Goal: Transaction & Acquisition: Purchase product/service

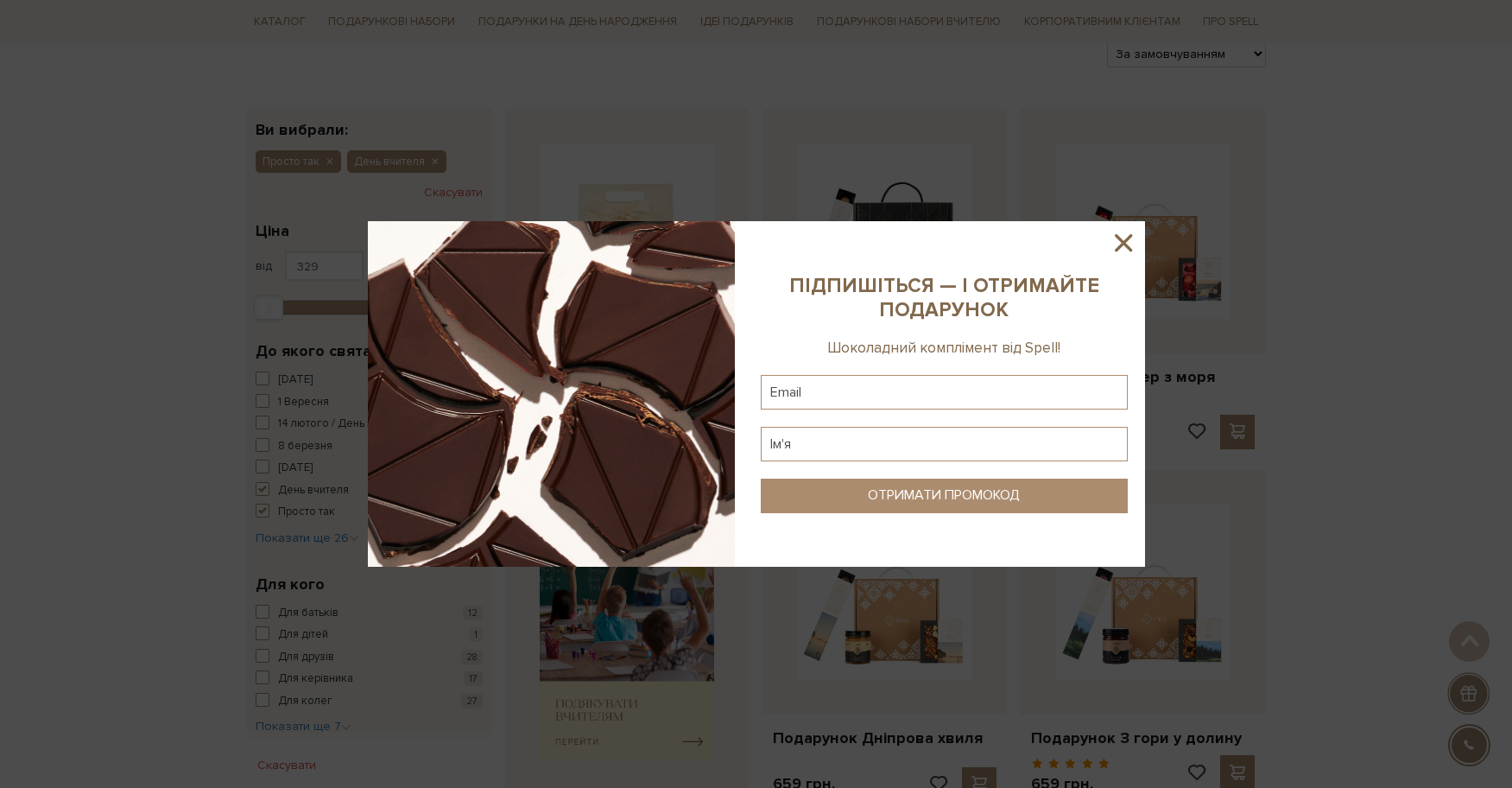
click at [1117, 245] on icon at bounding box center [1124, 243] width 30 height 30
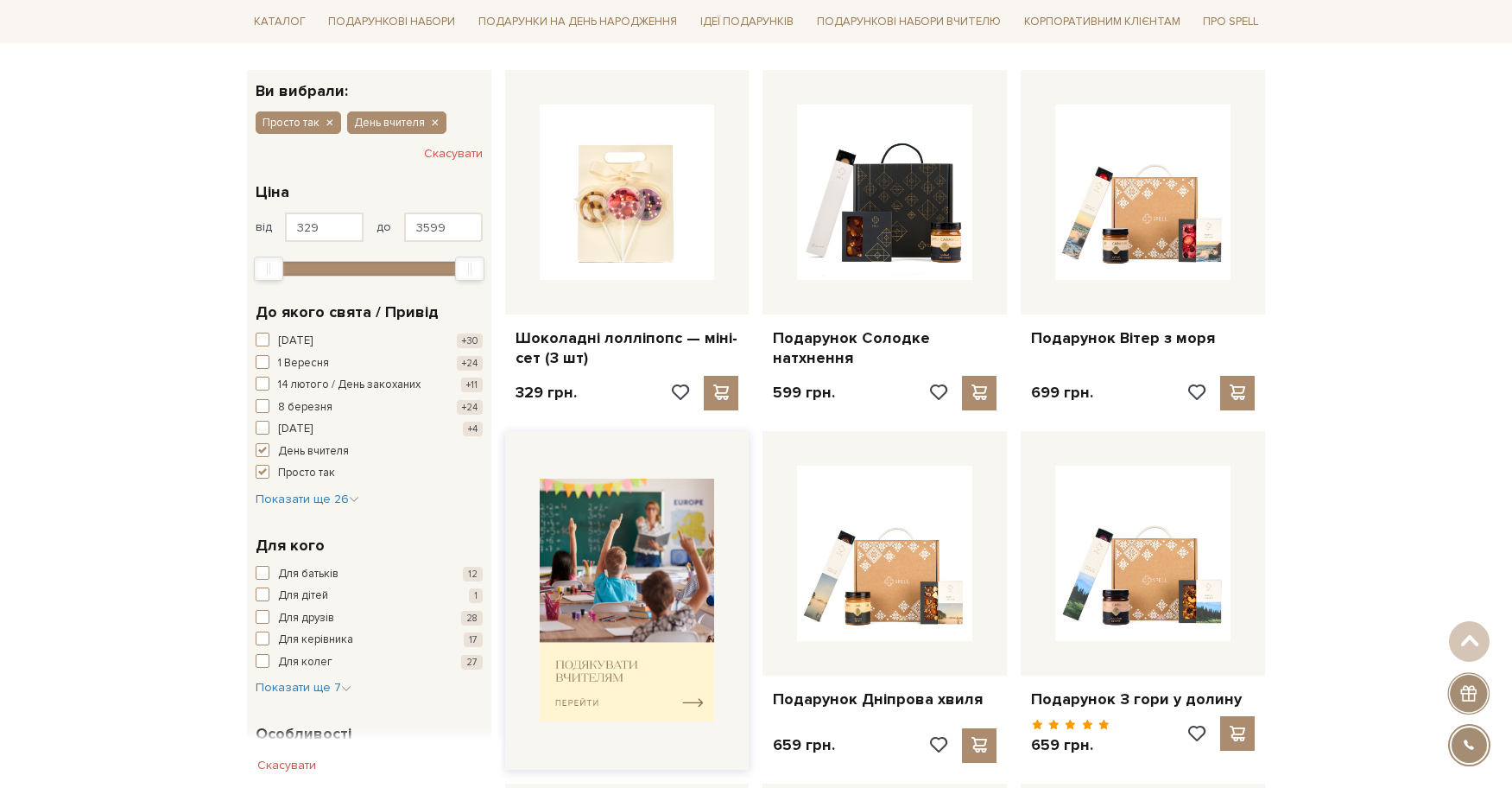
scroll to position [432, 0]
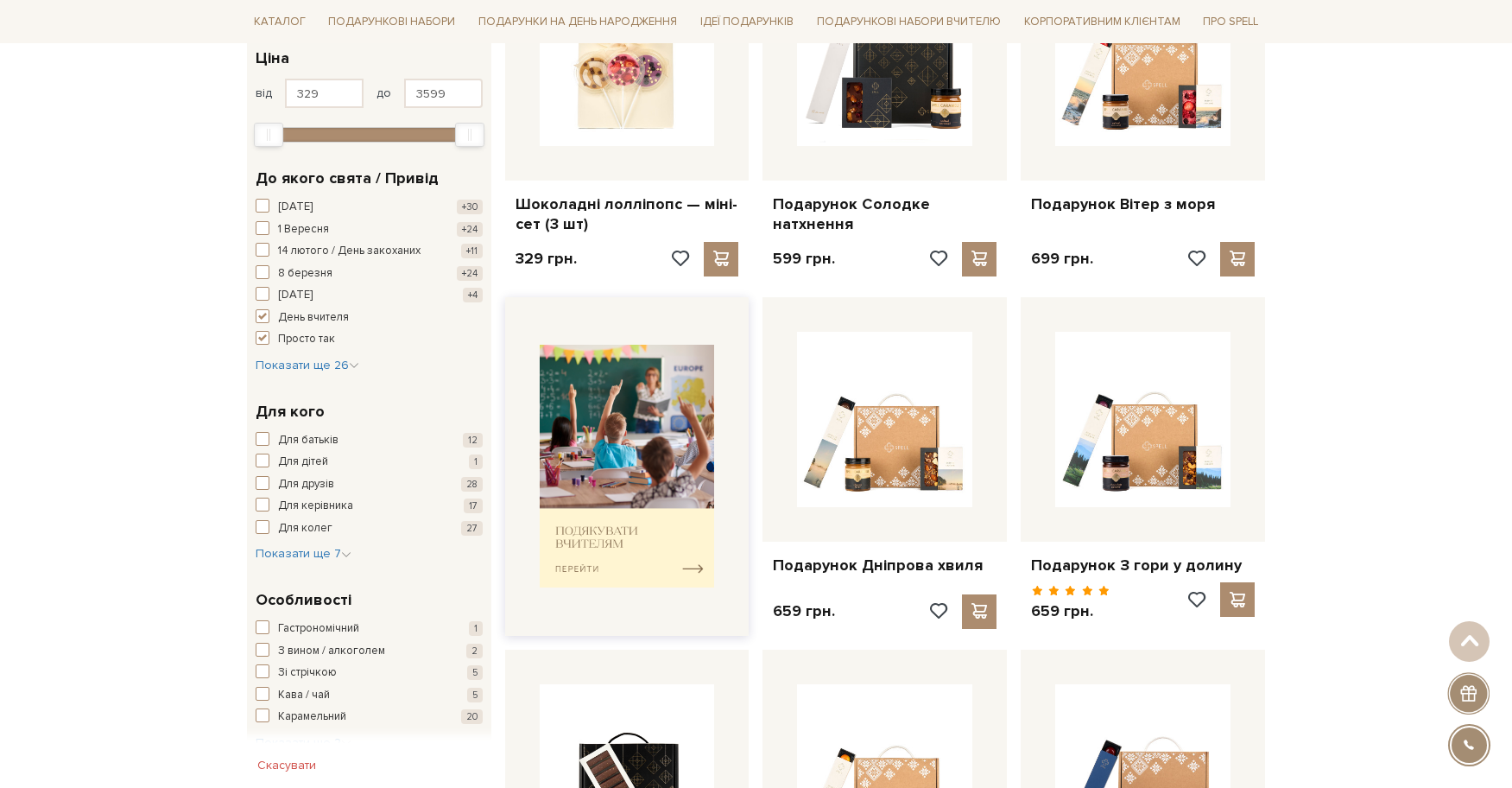
click at [585, 511] on img at bounding box center [627, 466] width 176 height 243
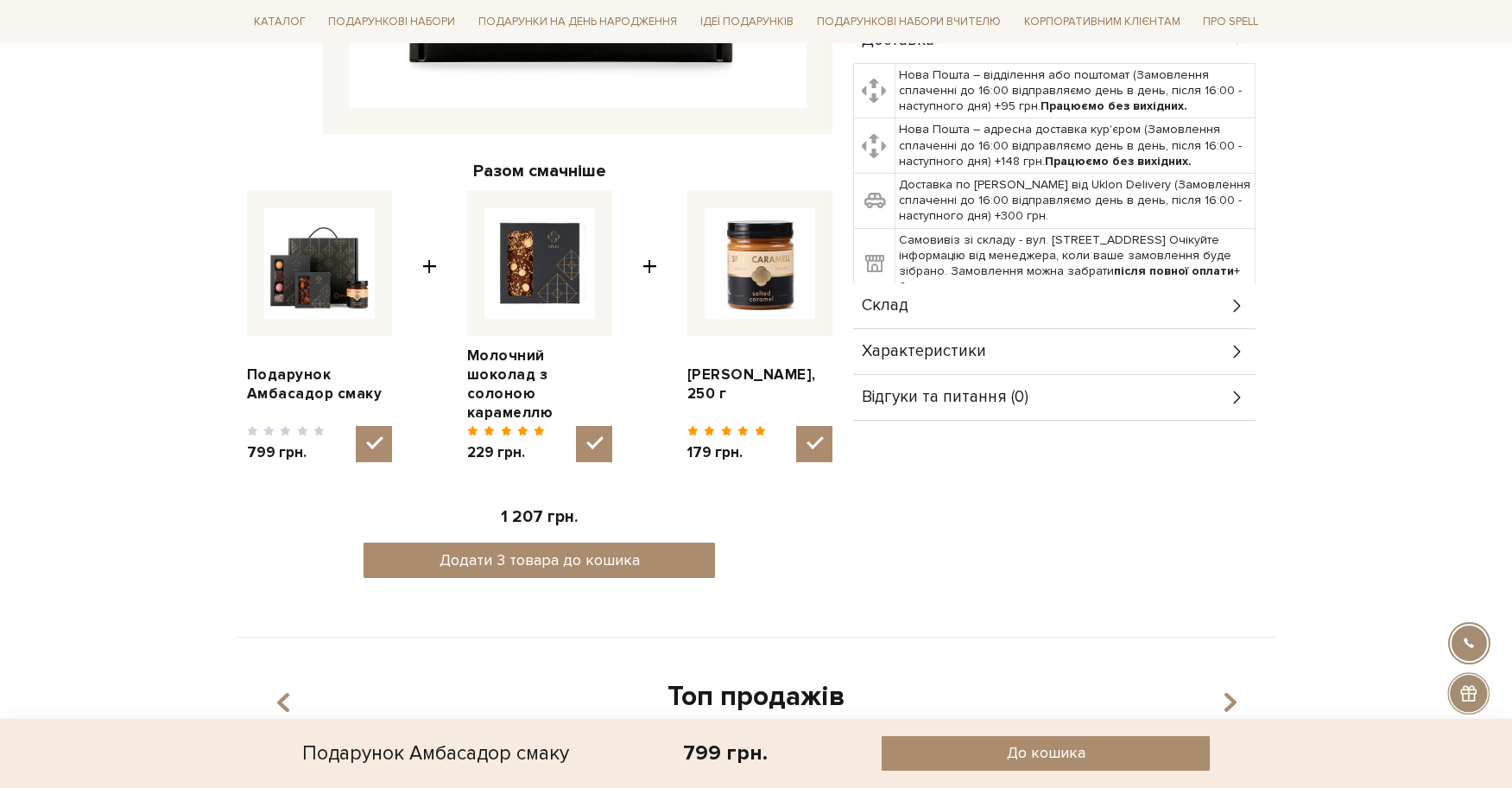
scroll to position [605, 0]
click at [939, 343] on span "Характеристики" at bounding box center [924, 350] width 124 height 16
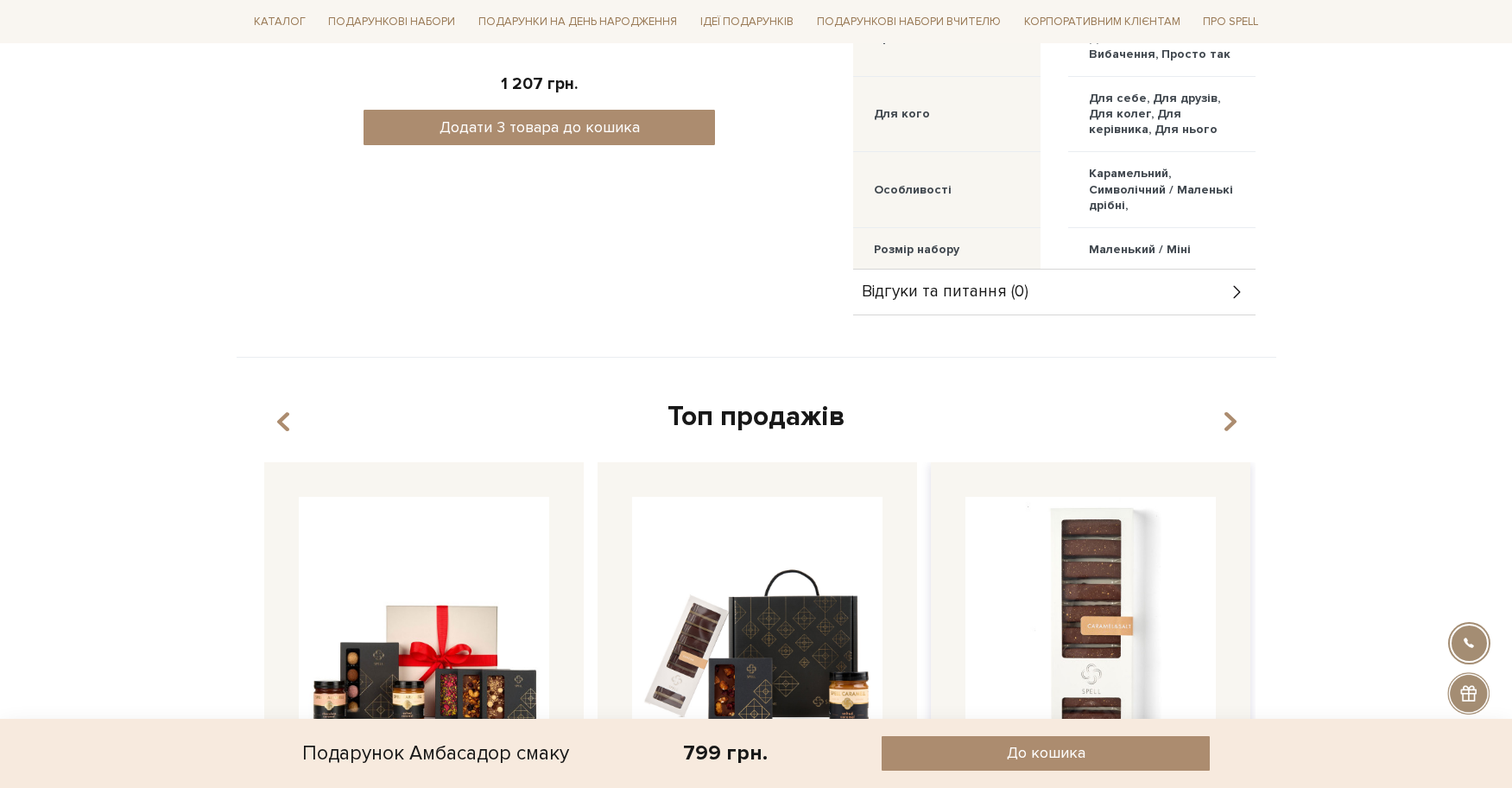
scroll to position [691, 0]
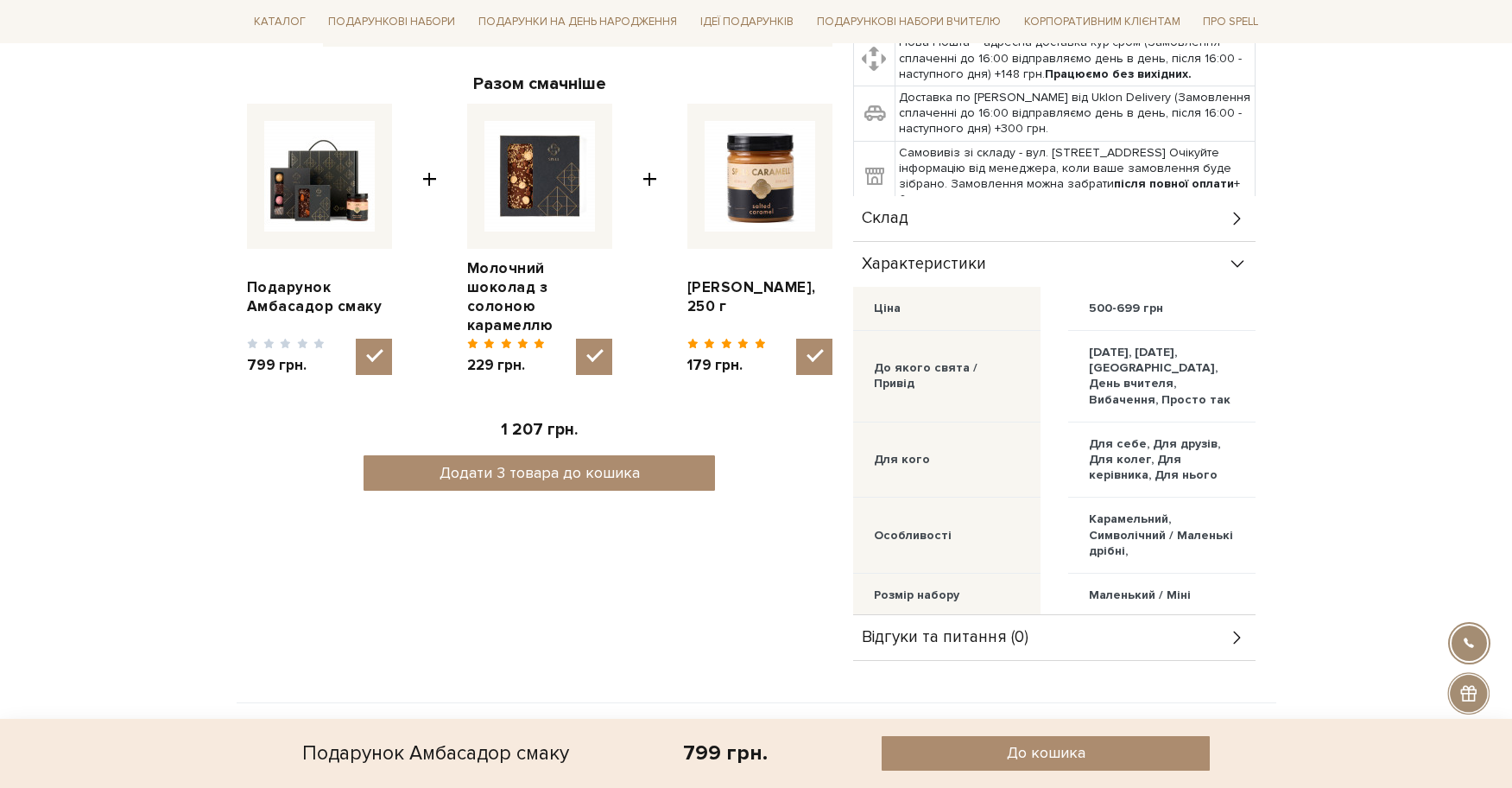
click at [948, 200] on div "Склад" at bounding box center [1054, 218] width 402 height 45
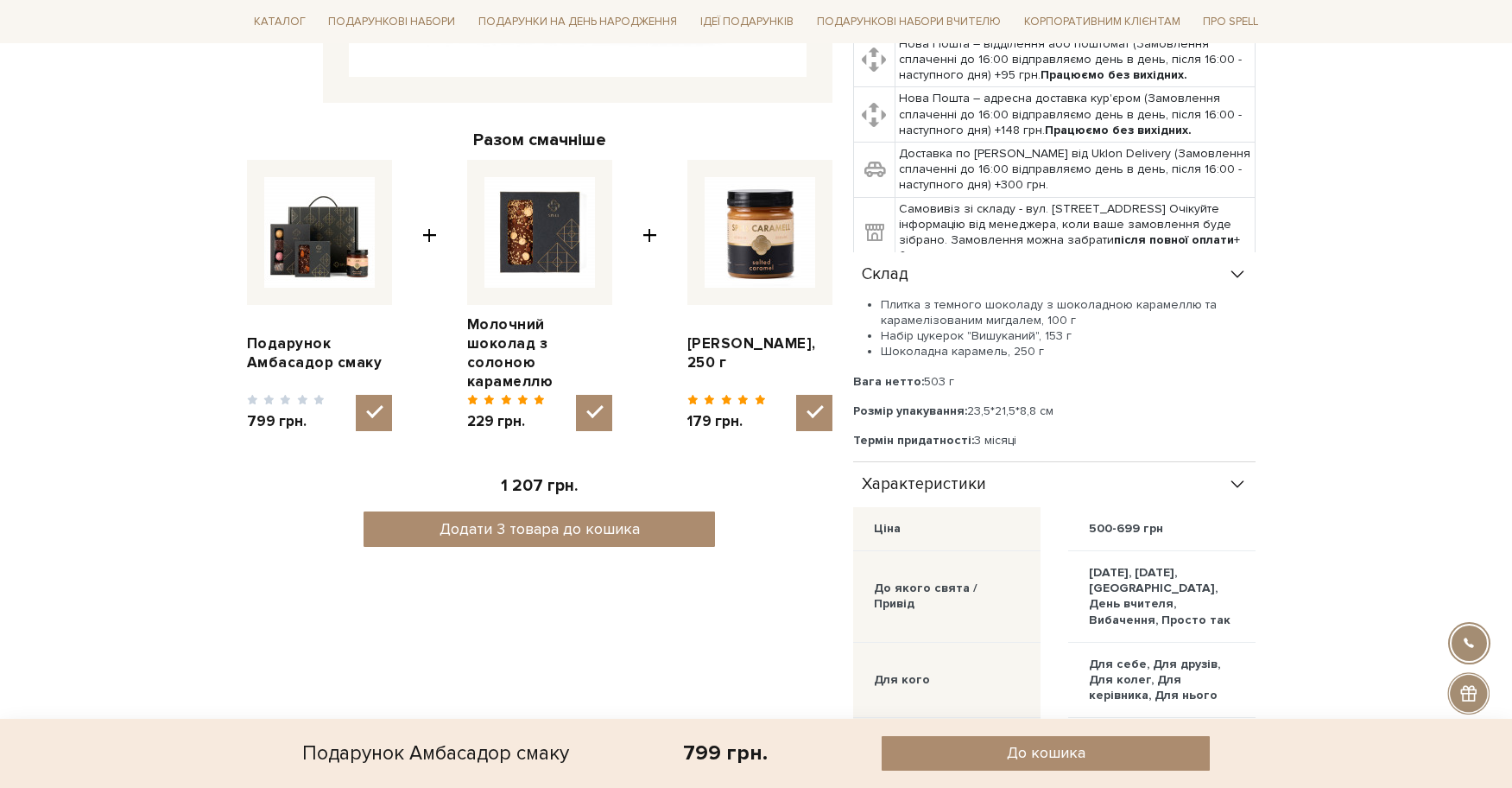
scroll to position [605, 0]
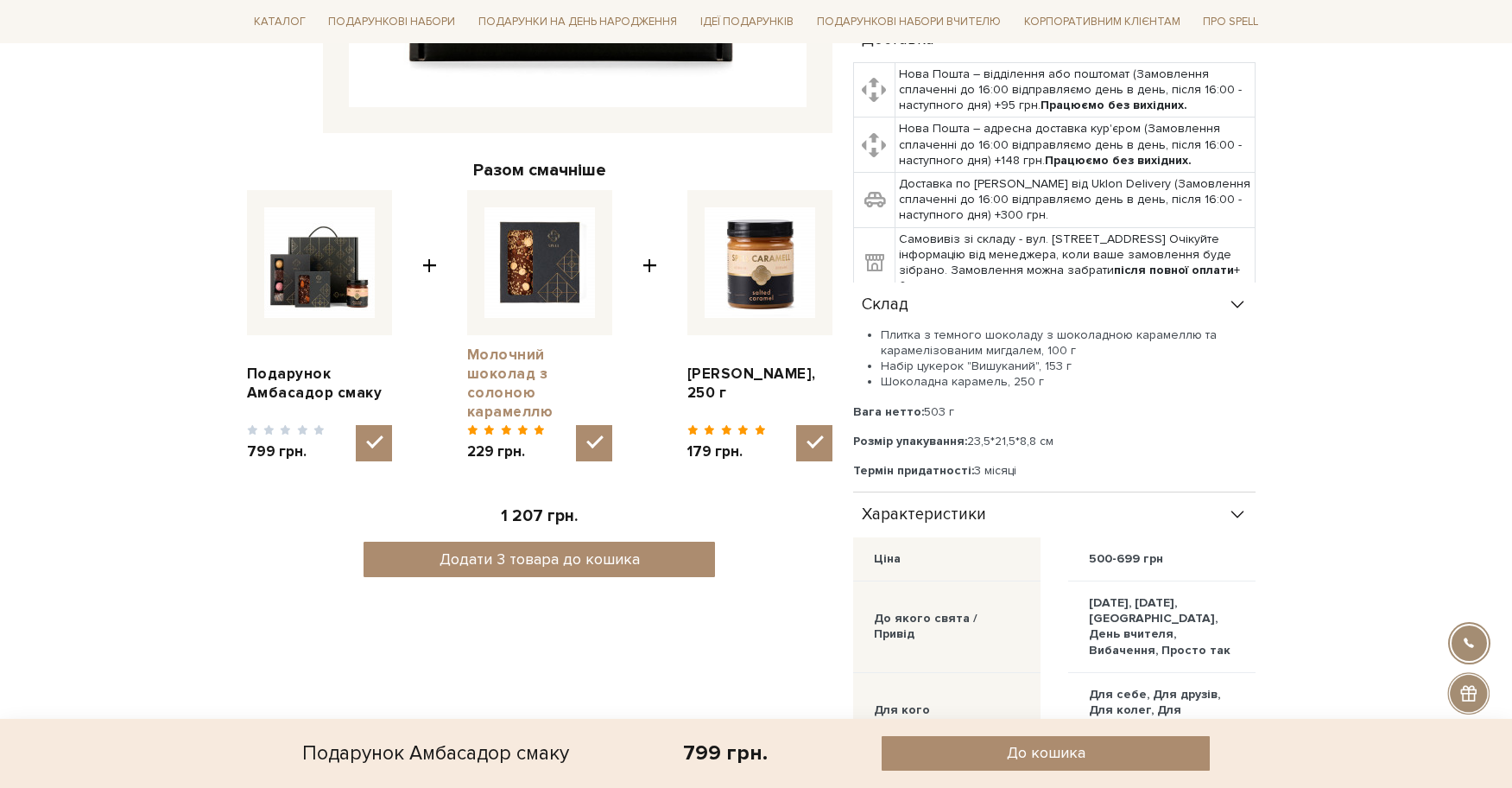
click at [488, 385] on link "Молочний шоколад з солоною карамеллю" at bounding box center [540, 384] width 145 height 76
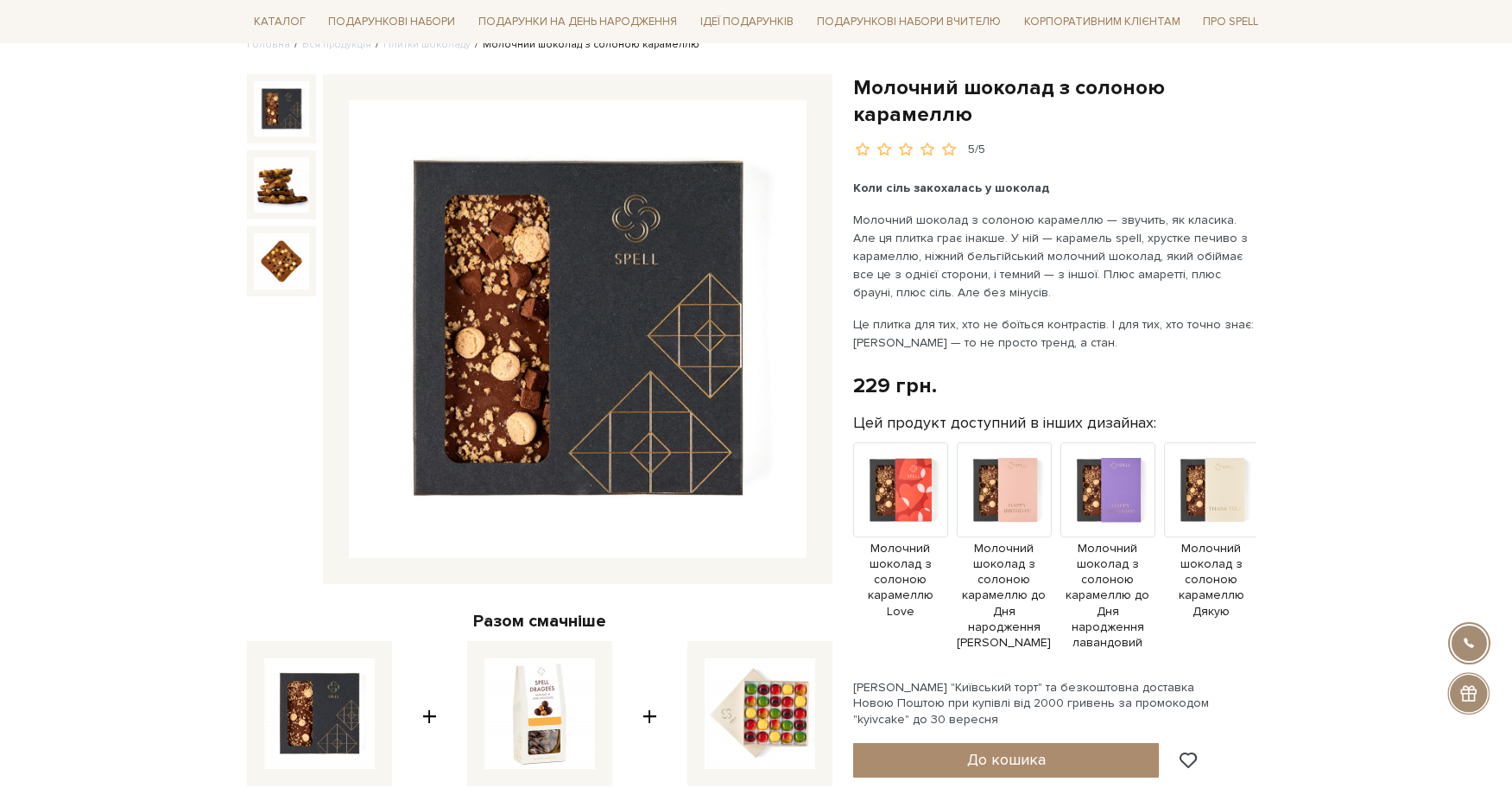
scroll to position [86, 0]
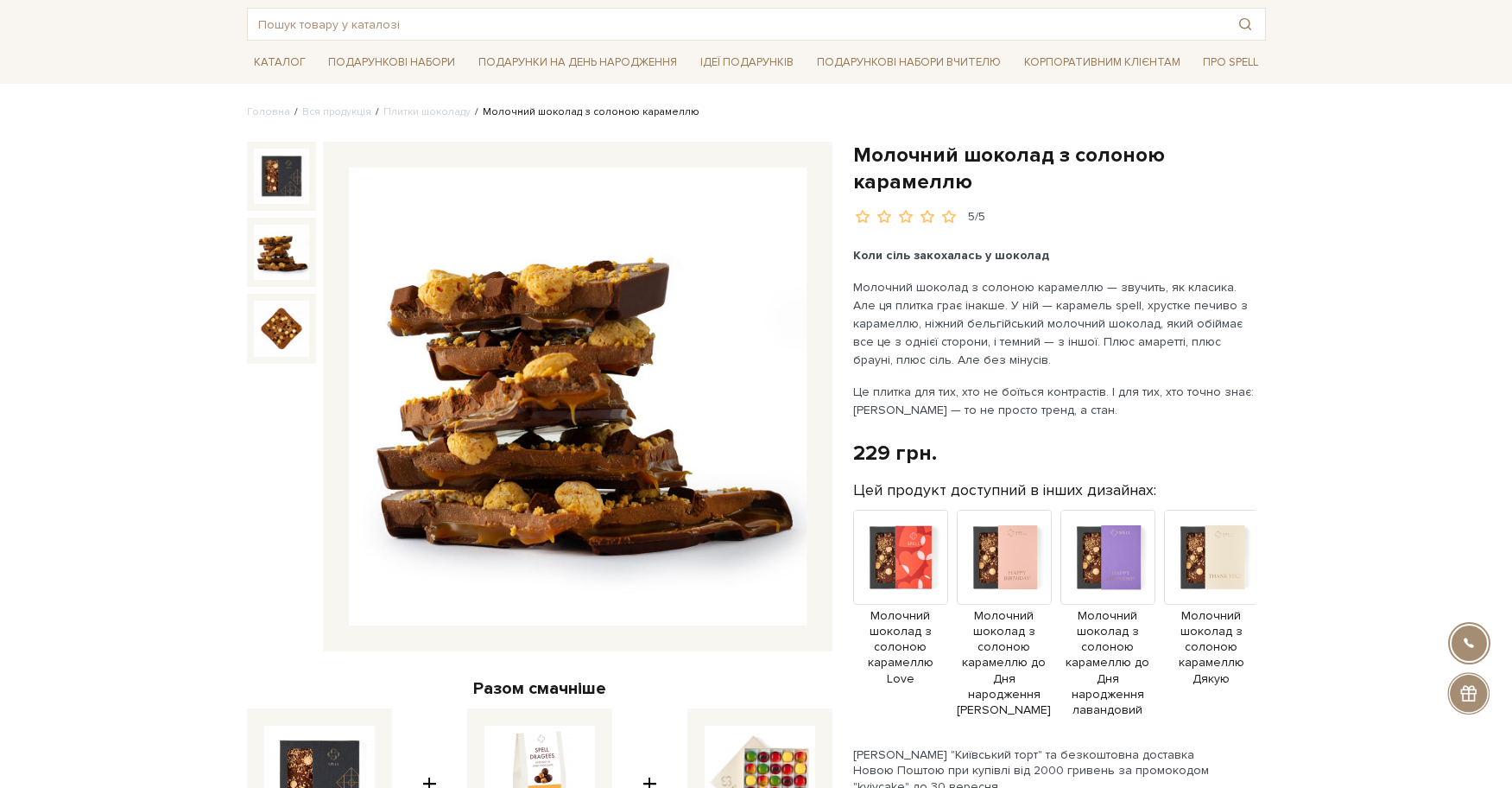
click at [280, 253] on img at bounding box center [281, 253] width 56 height 56
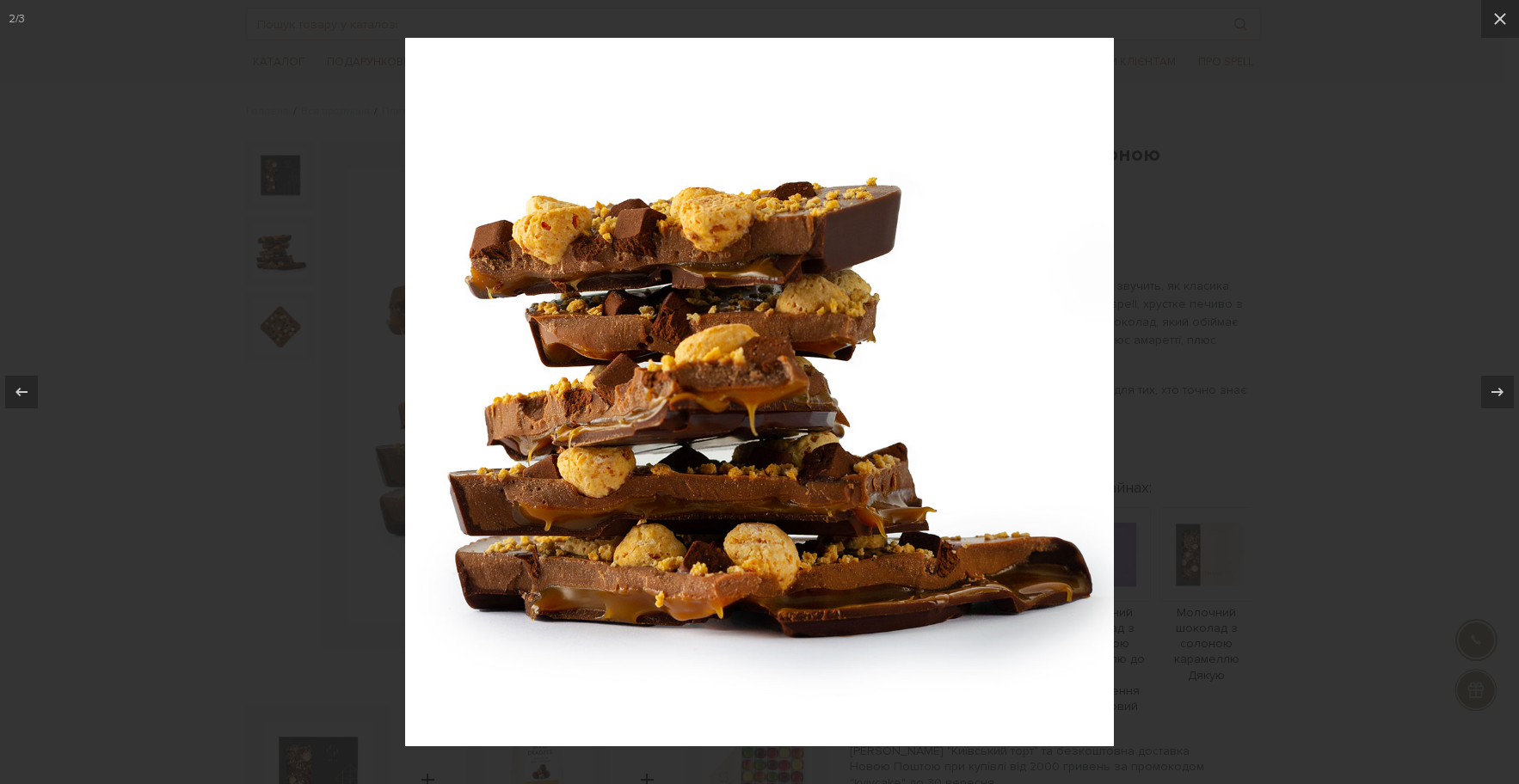
click at [1280, 582] on div at bounding box center [760, 392] width 1519 height 784
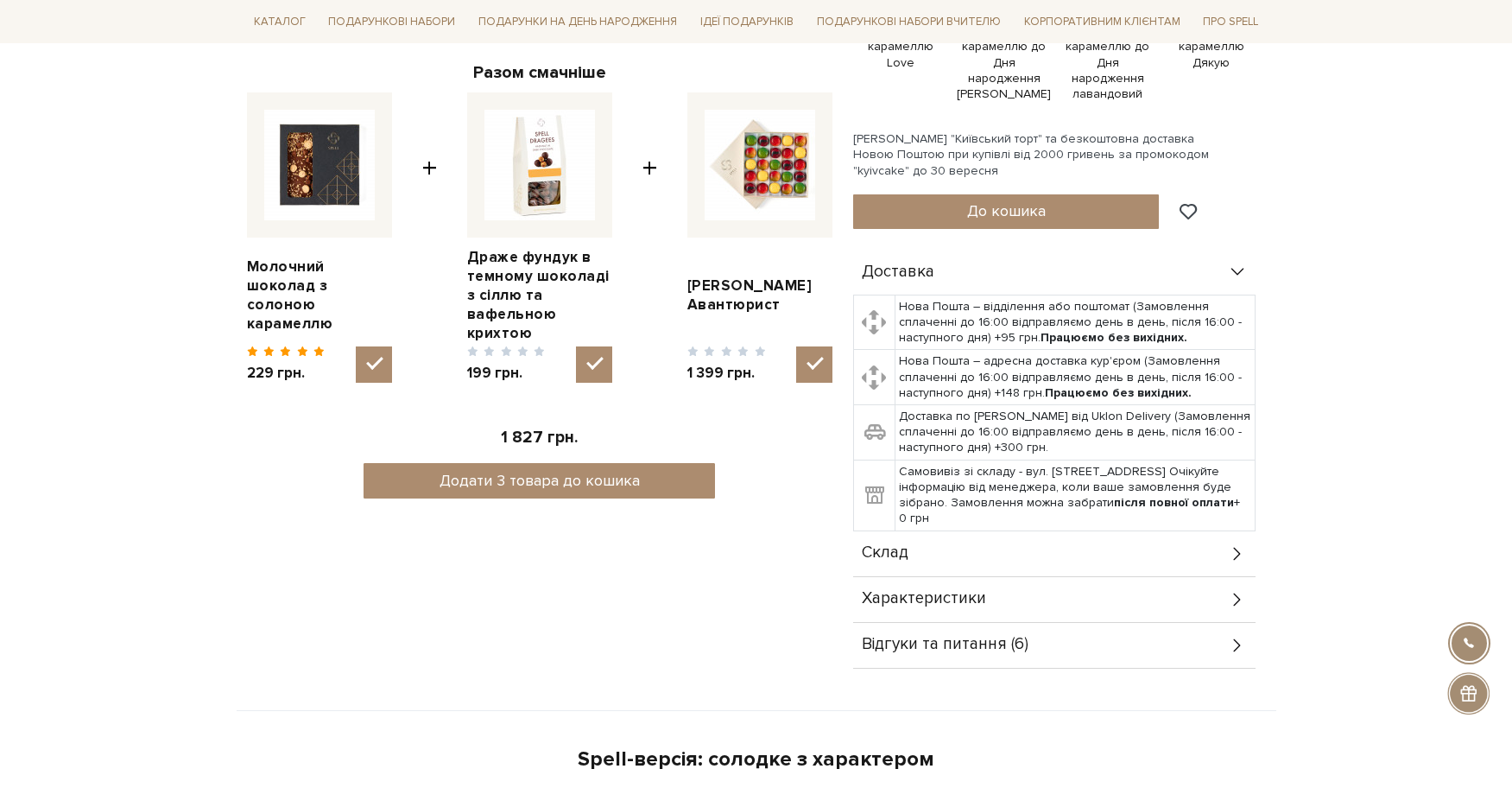
scroll to position [605, 0]
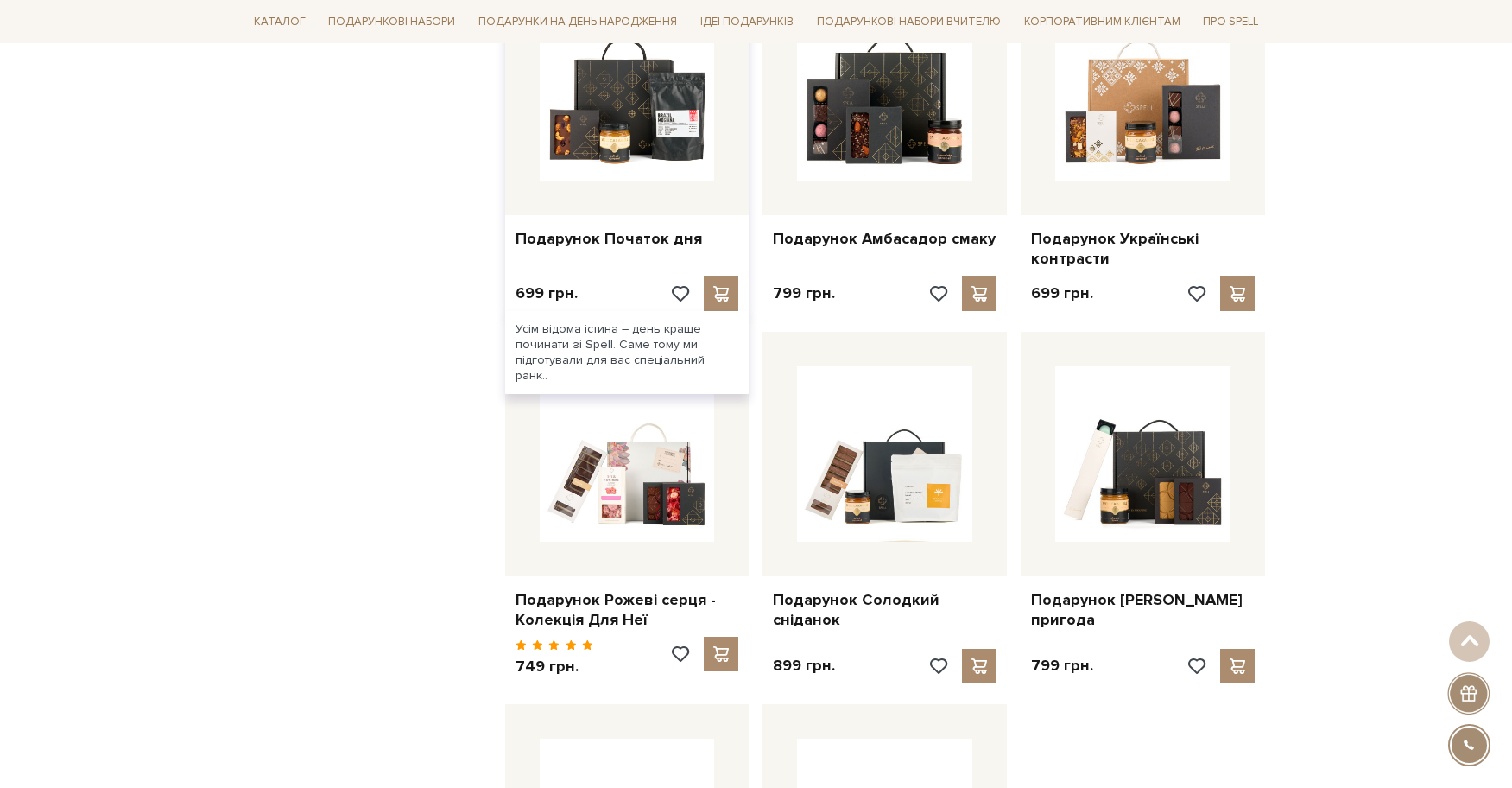
scroll to position [1469, 0]
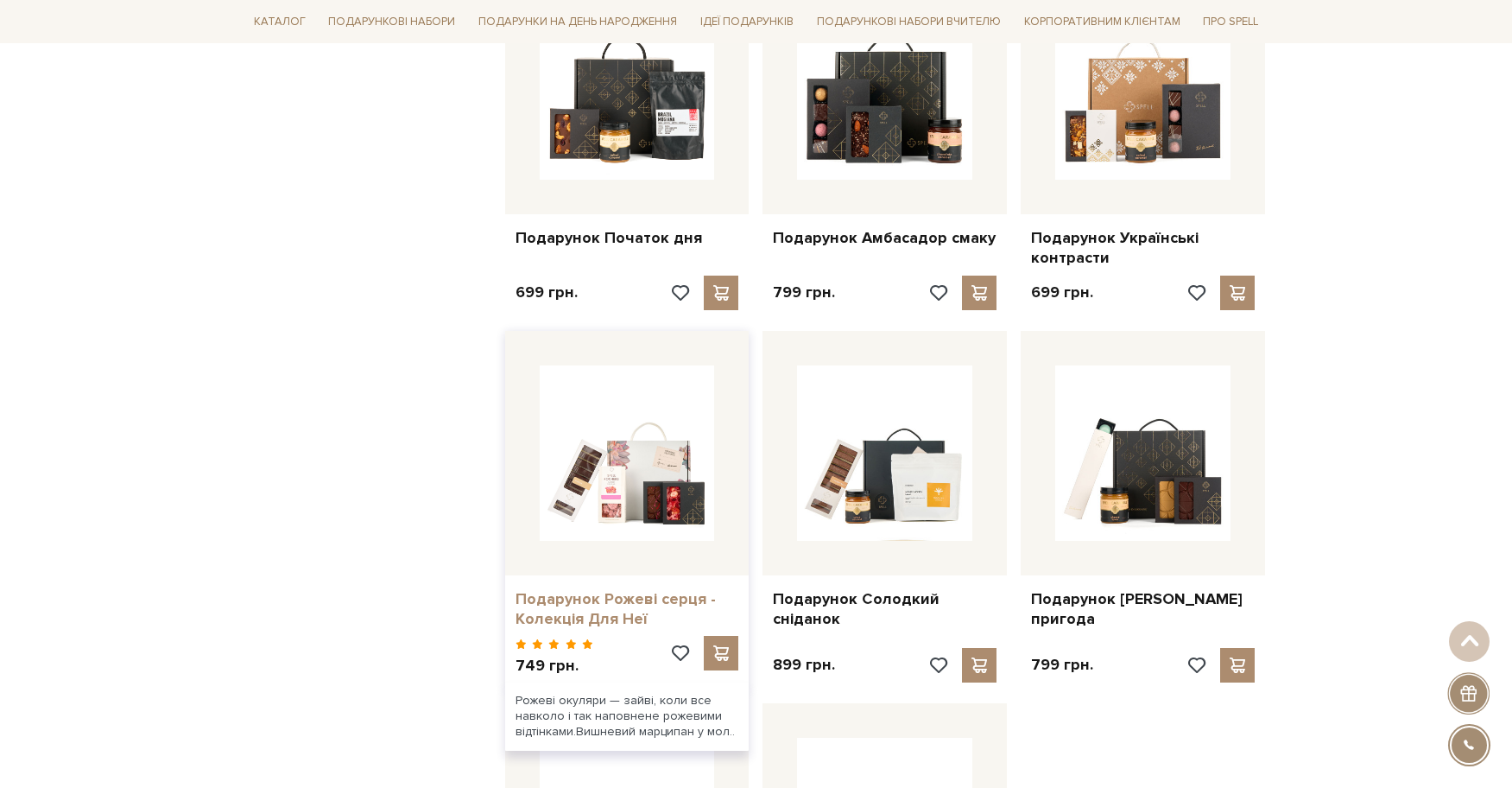
click at [588, 589] on link "Подарунок Рожеві серця - Колекція Для Неї" at bounding box center [627, 610] width 224 height 41
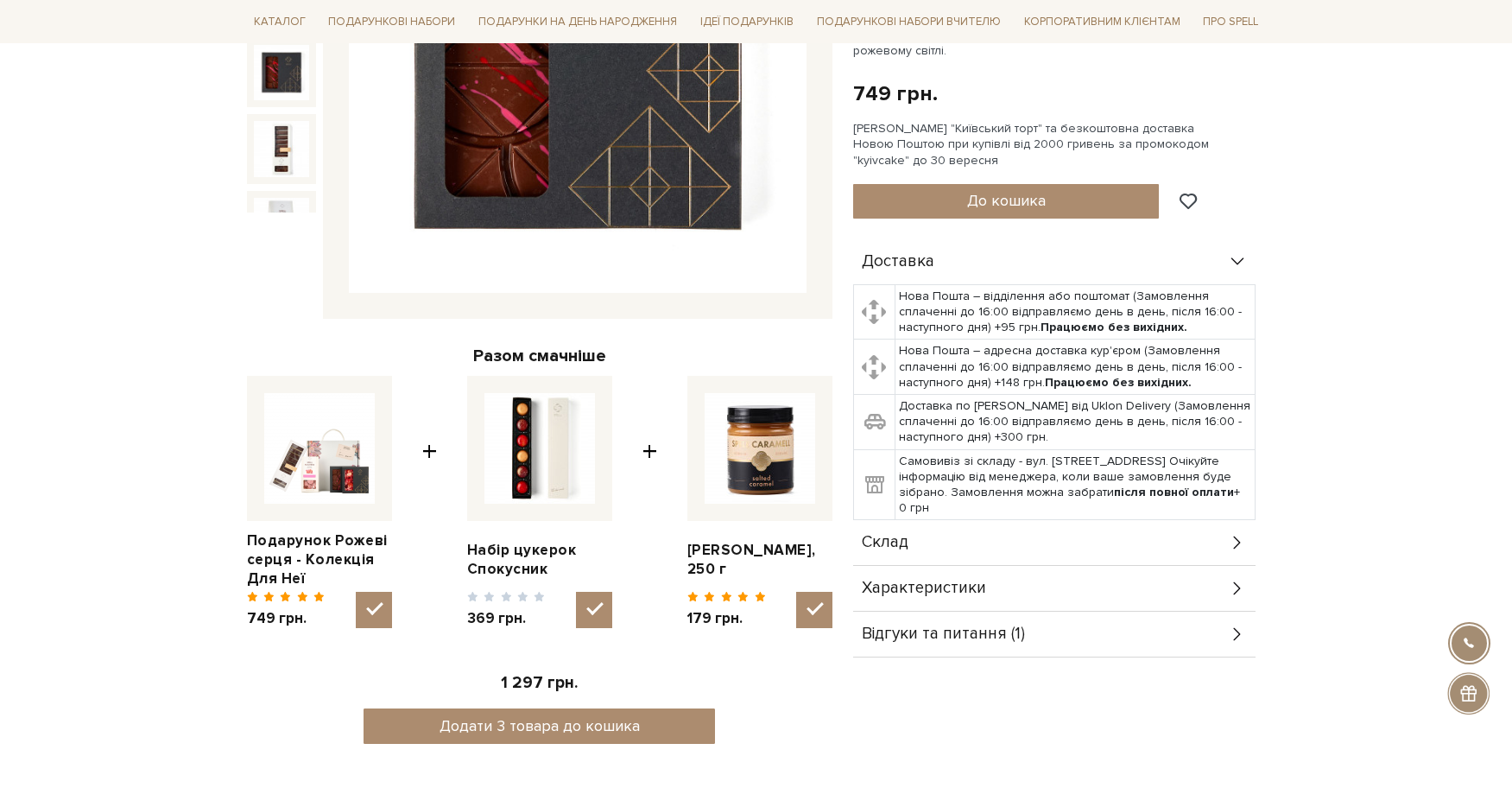
scroll to position [519, 0]
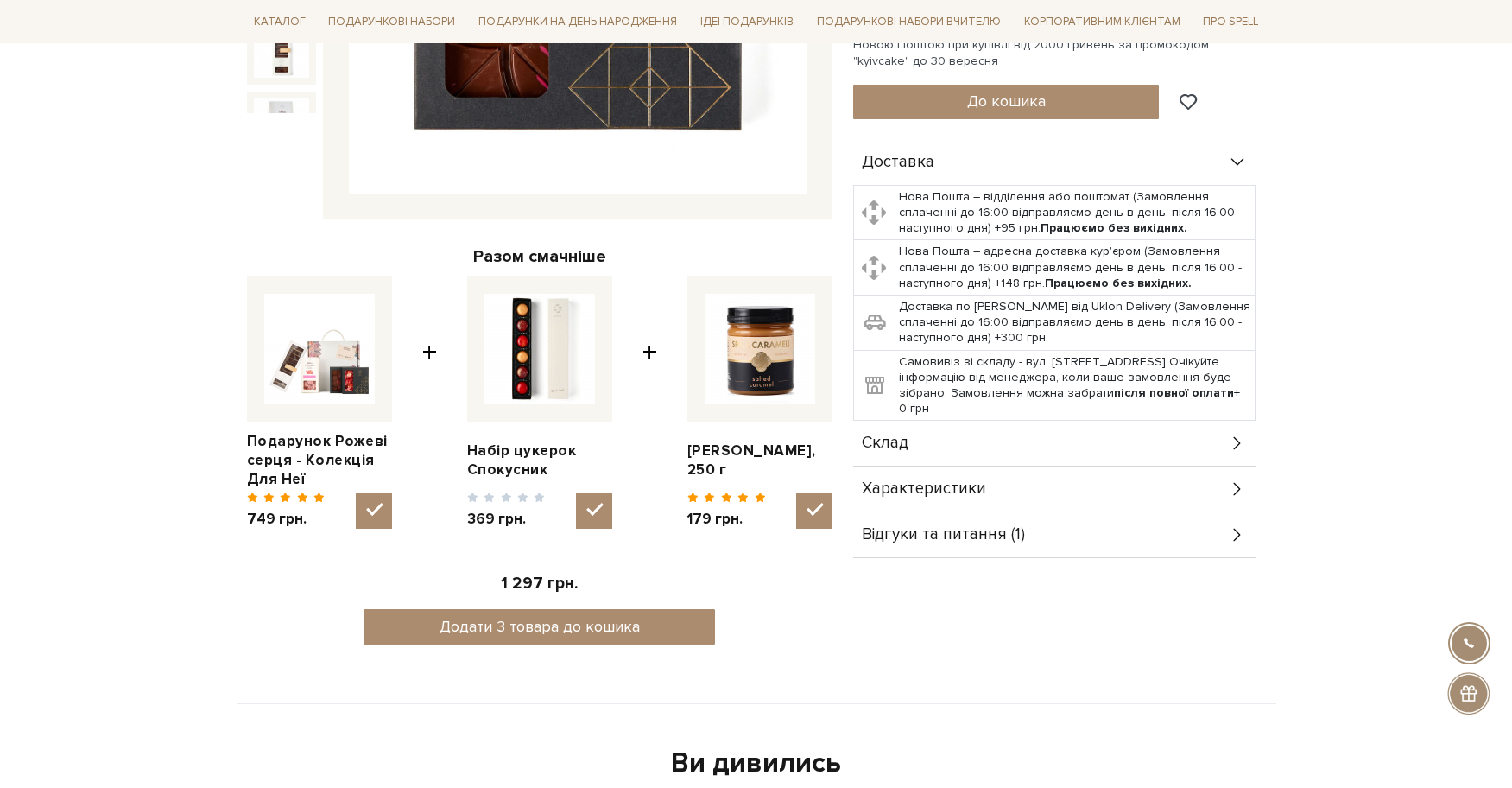
click at [936, 538] on span "Відгуки та питання (1)" at bounding box center [944, 534] width 163 height 16
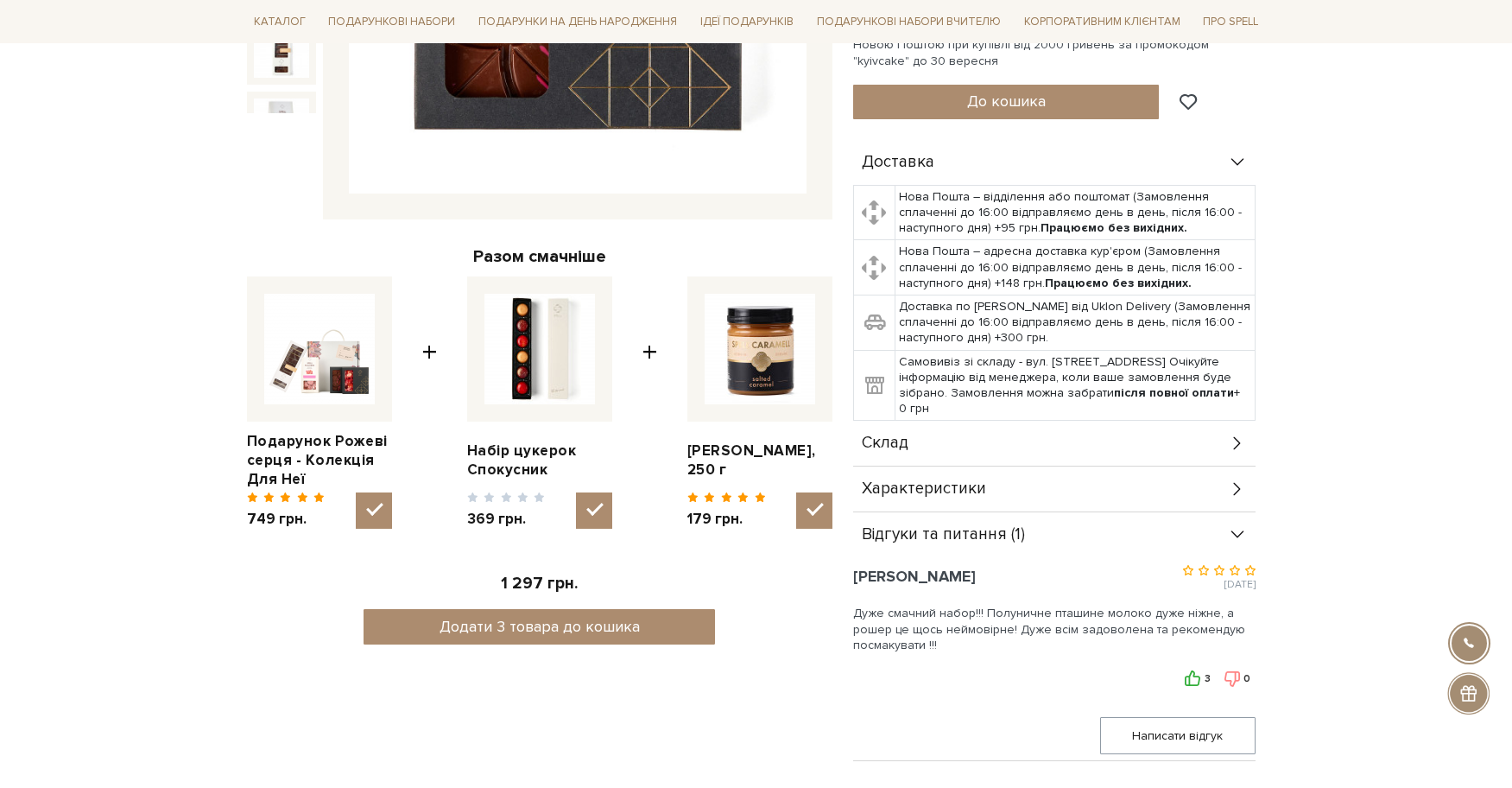
click at [927, 443] on div "Склад" at bounding box center [1054, 443] width 402 height 45
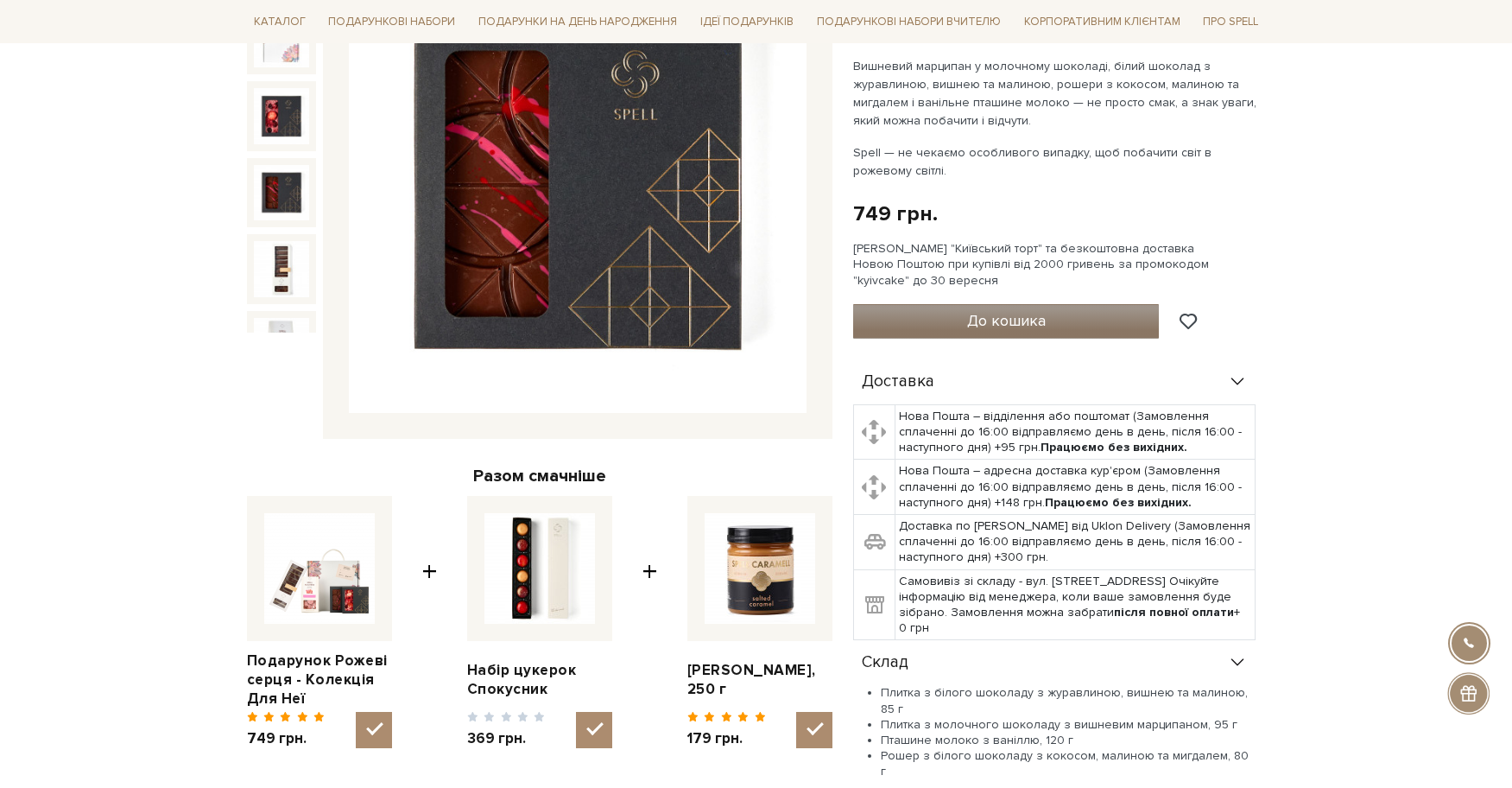
scroll to position [0, 0]
